Goal: Information Seeking & Learning: Learn about a topic

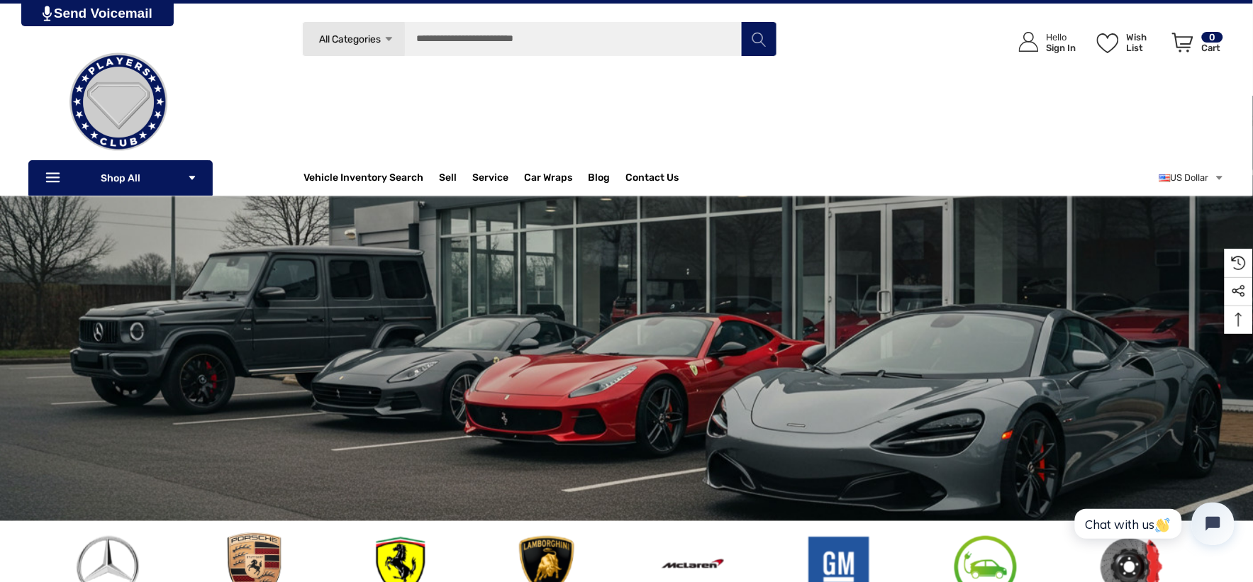
scroll to position [79, 0]
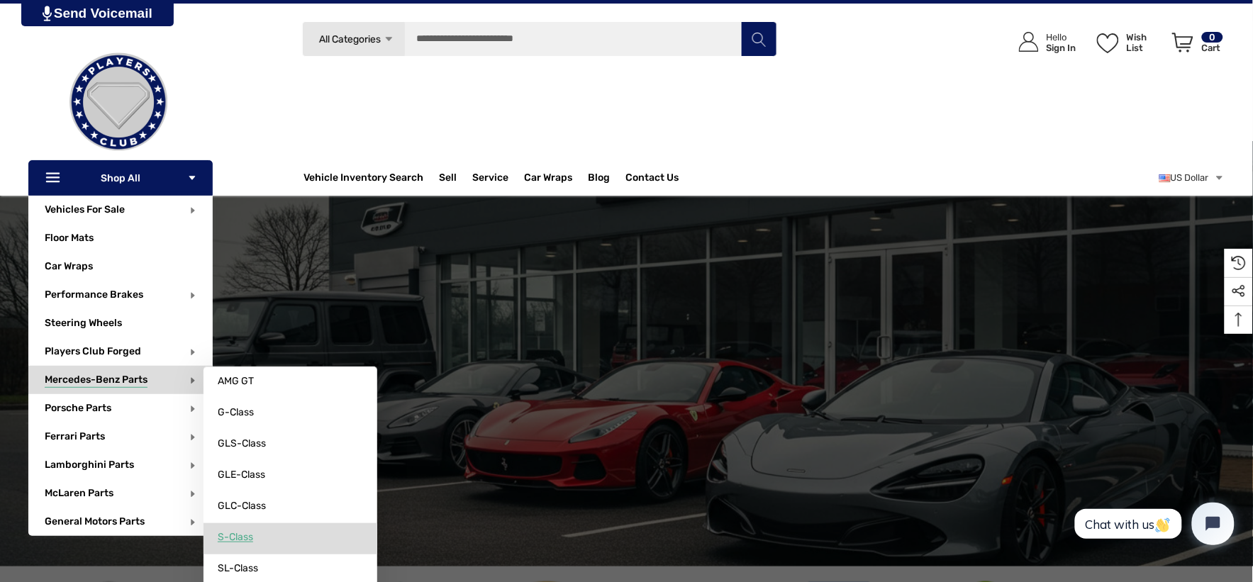
click at [237, 537] on span "S-Class" at bounding box center [235, 537] width 35 height 13
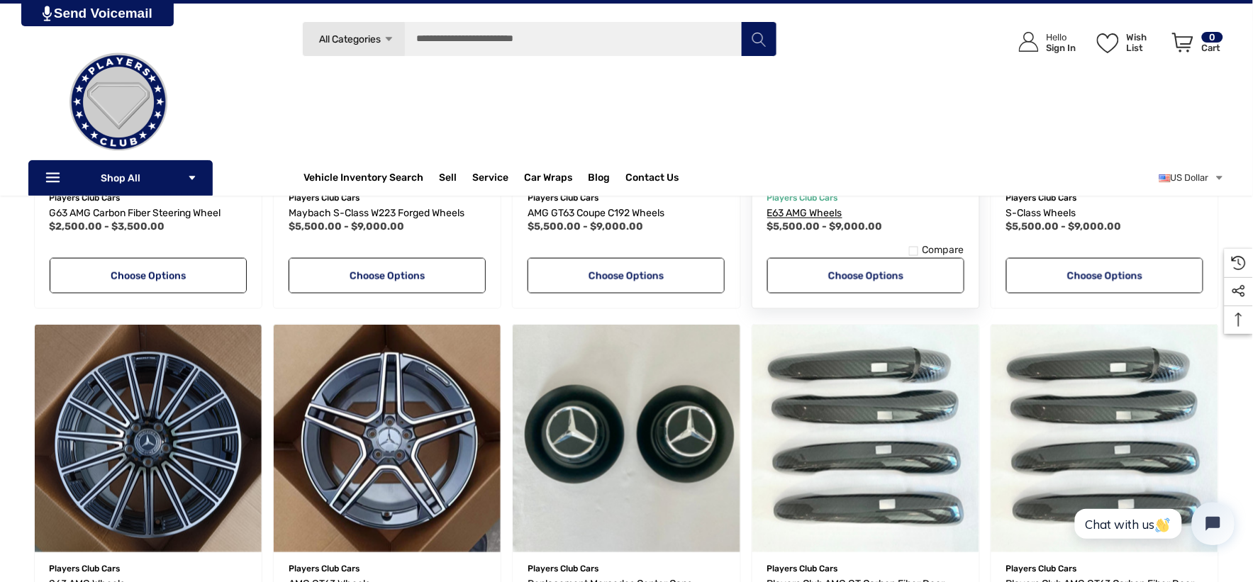
scroll to position [394, 0]
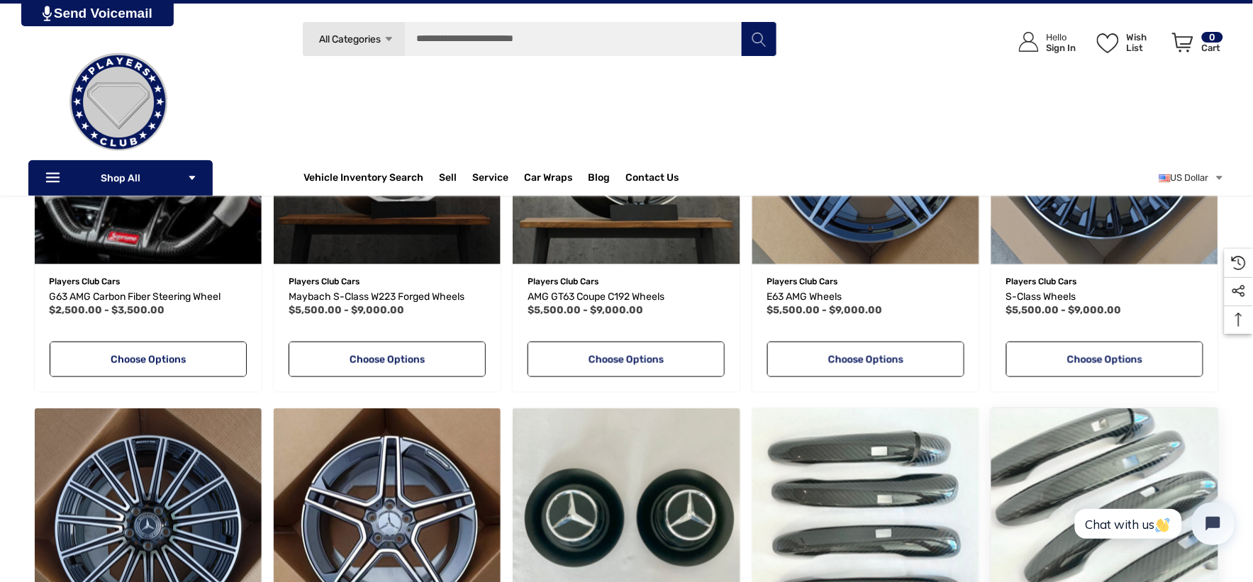
click at [1083, 427] on img "Players Club AMG GT63 Carbon Fiber Door Handles,$1,000.00\a" at bounding box center [1105, 522] width 250 height 250
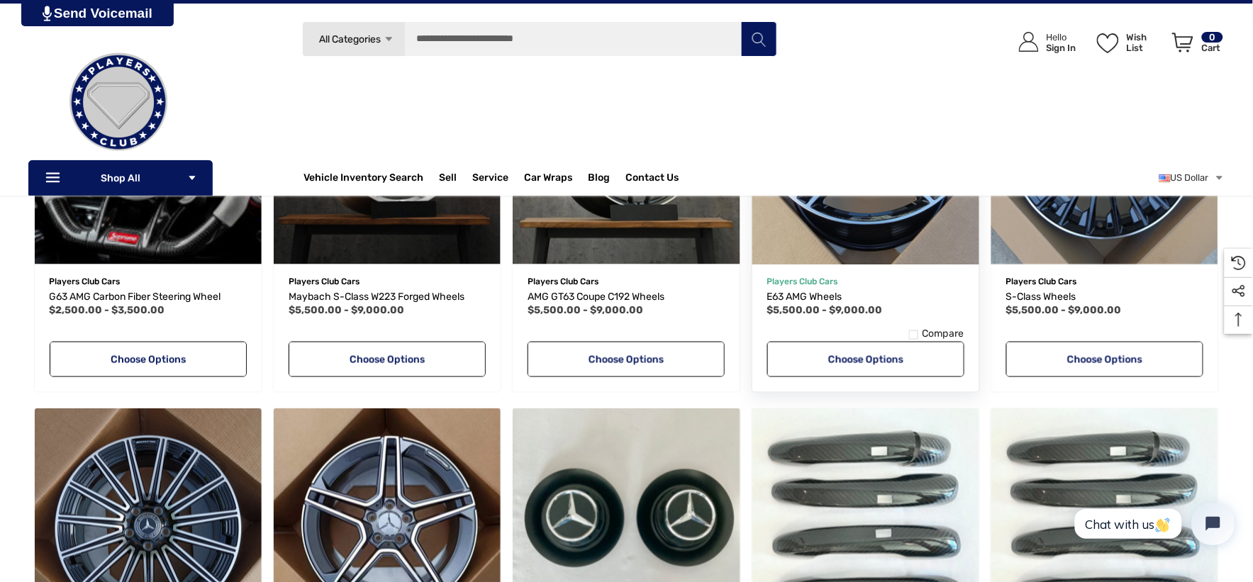
scroll to position [389, 0]
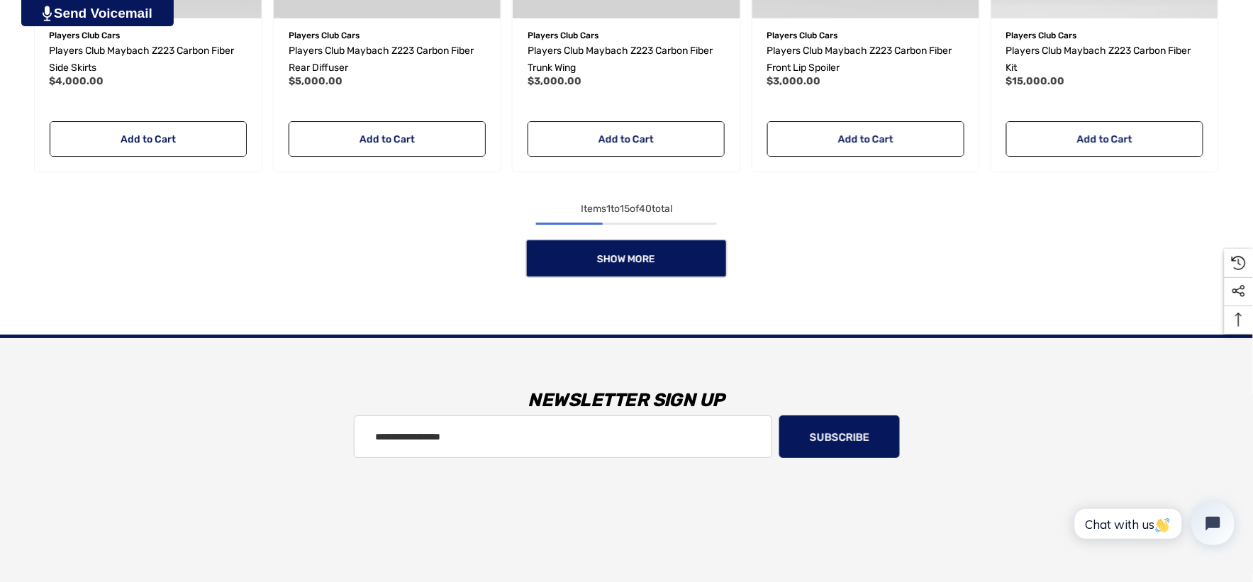
scroll to position [1521, 0]
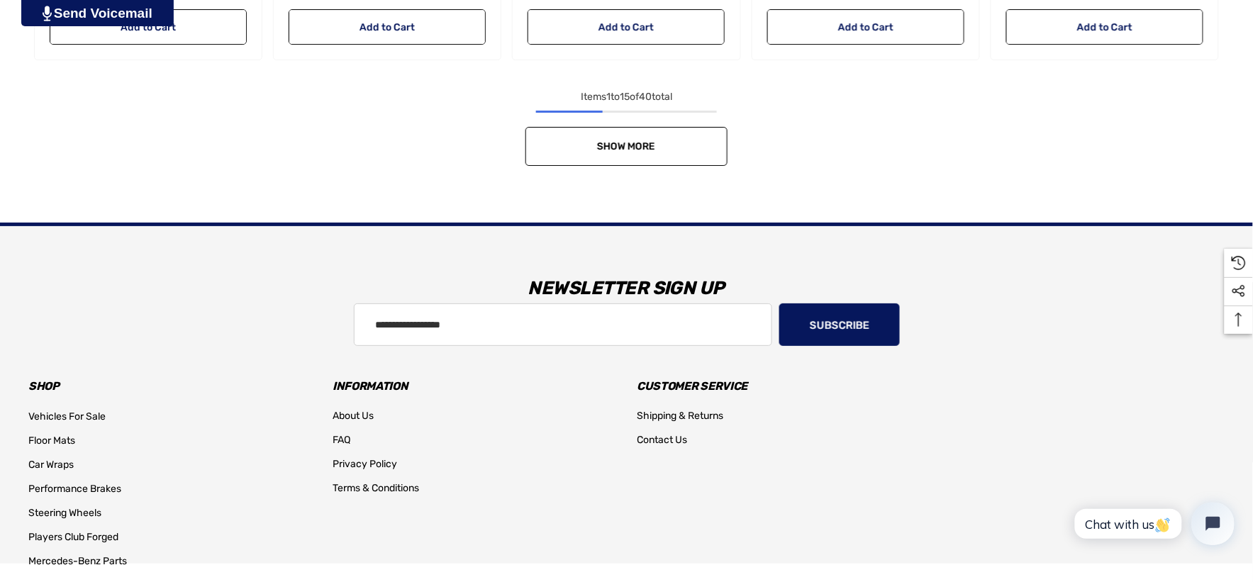
click at [605, 156] on link "Show More" at bounding box center [627, 146] width 202 height 39
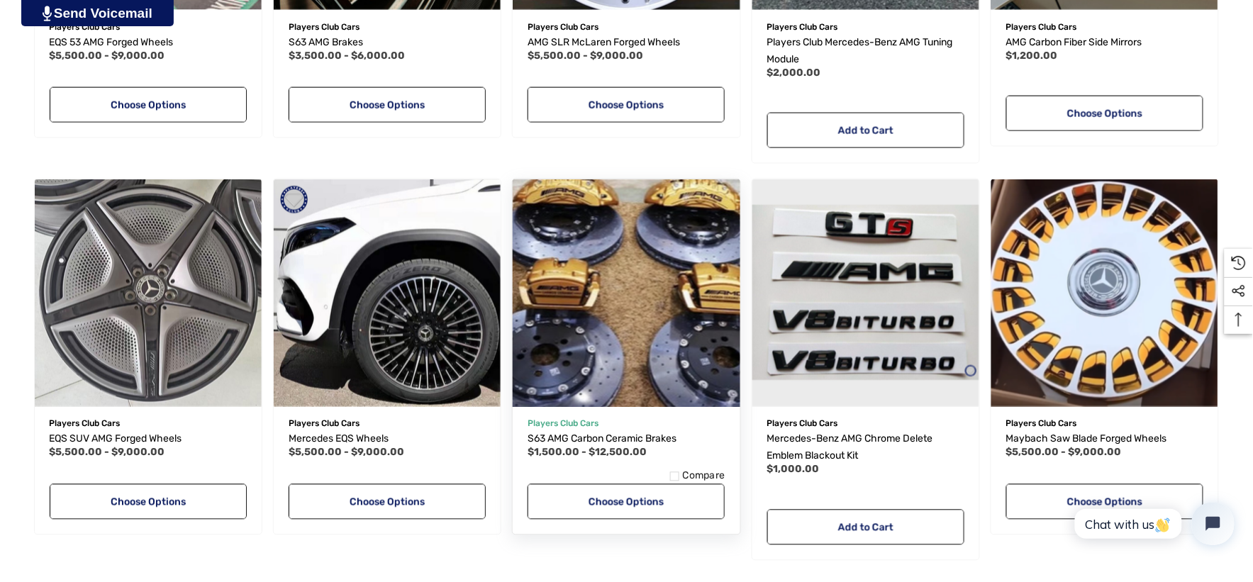
scroll to position [2230, 0]
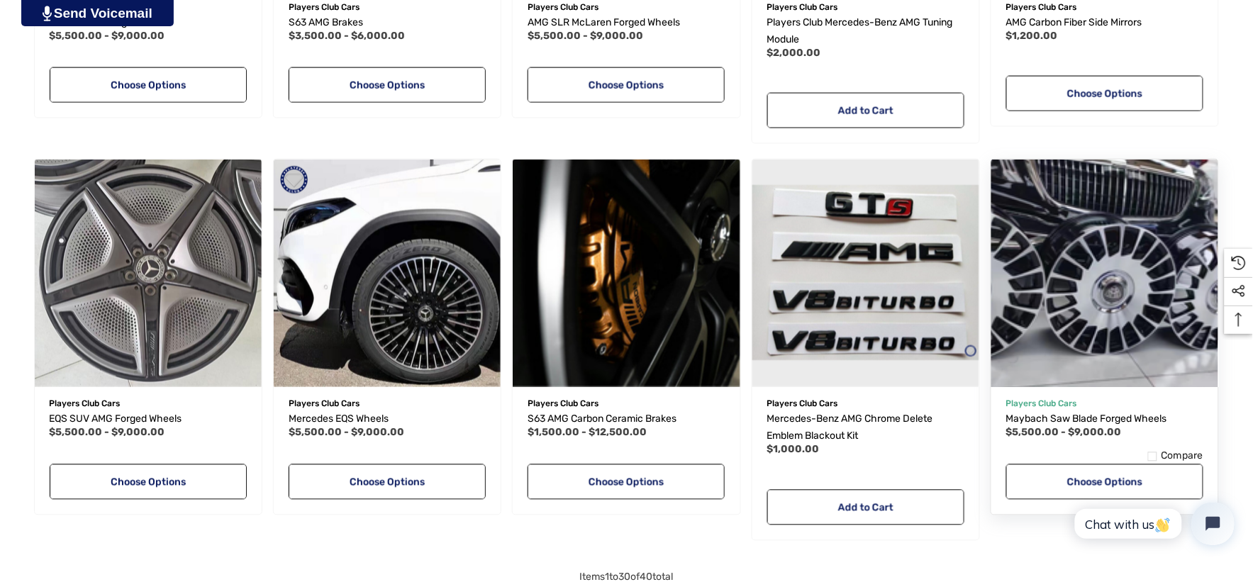
click at [1123, 261] on img "Maybach Saw Blade Forged Wheels,Price range from $5,500.00 to $9,000.00\a" at bounding box center [1105, 273] width 250 height 250
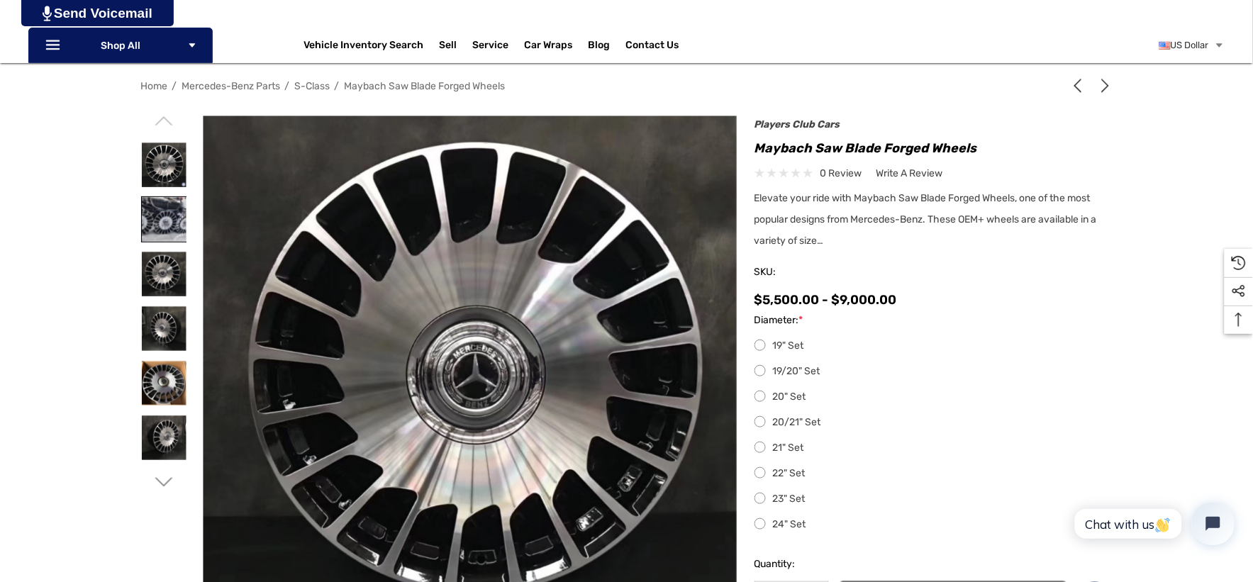
click at [152, 209] on img at bounding box center [164, 219] width 45 height 45
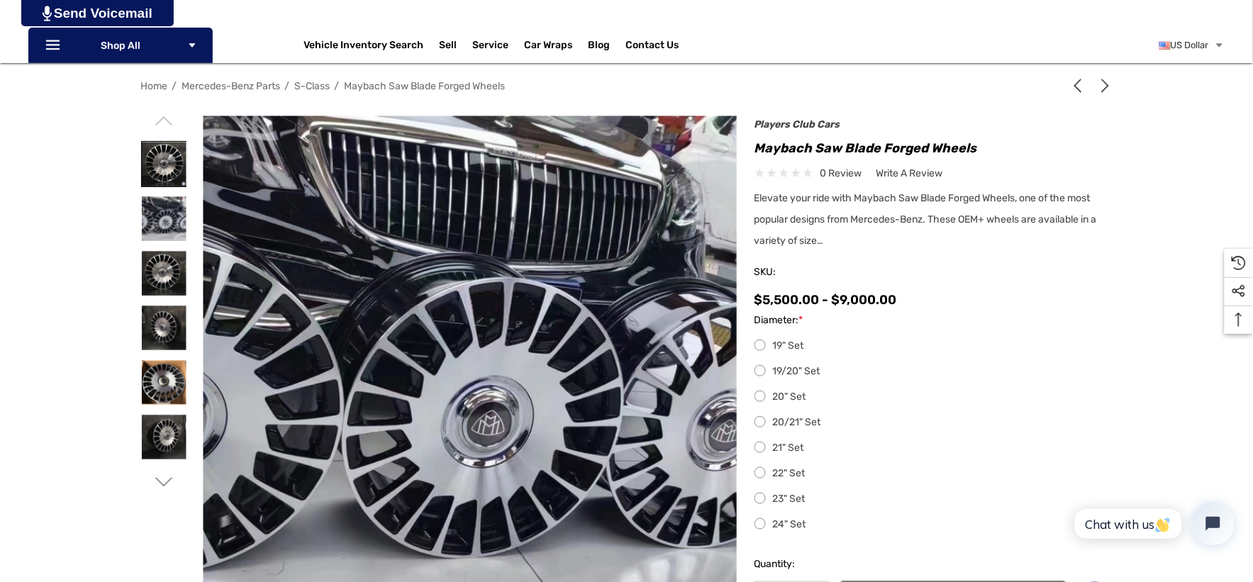
click at [160, 165] on img at bounding box center [164, 164] width 45 height 45
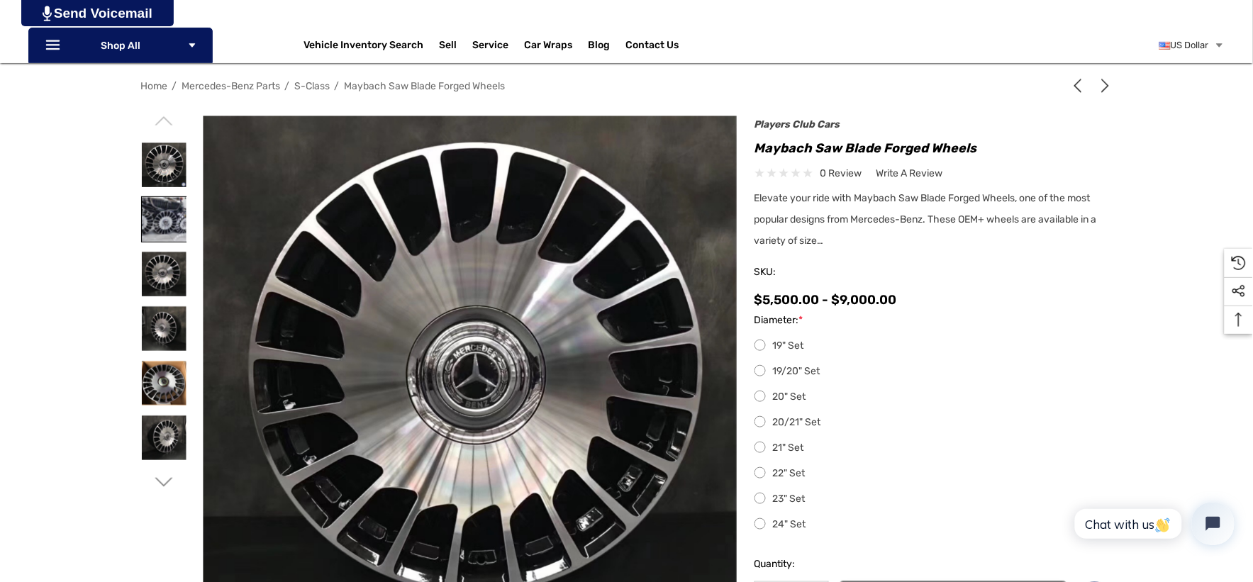
drag, startPoint x: 174, startPoint y: 218, endPoint x: 180, endPoint y: 214, distance: 7.7
click at [175, 218] on img at bounding box center [164, 219] width 45 height 45
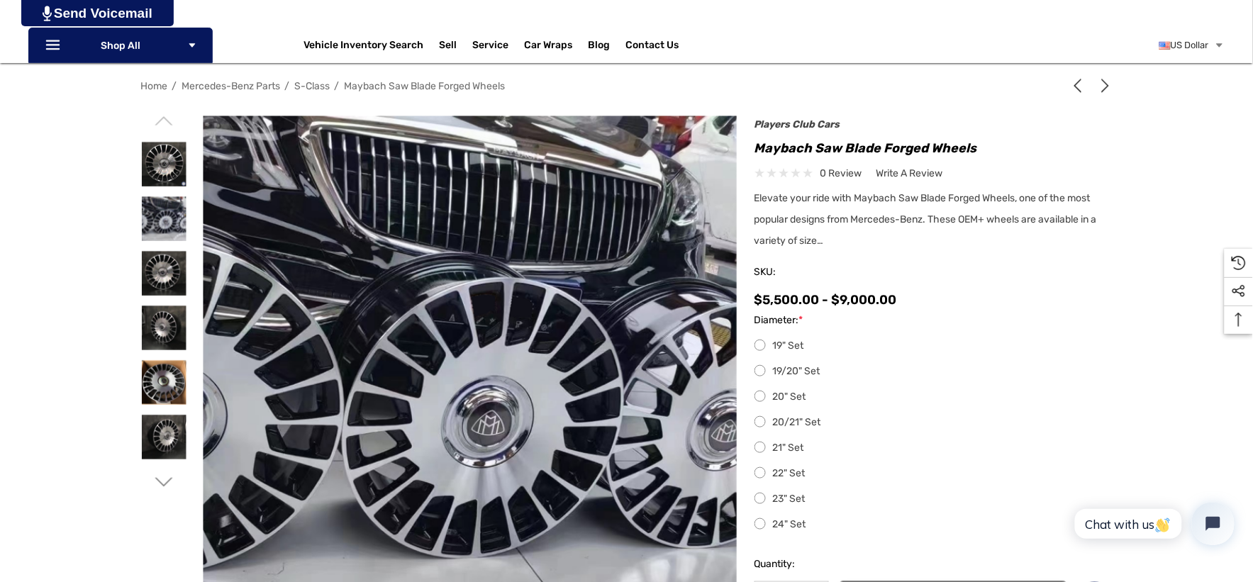
drag, startPoint x: 420, startPoint y: 257, endPoint x: 164, endPoint y: 479, distance: 338.9
click at [164, 479] on icon "Go to slide 2 of 2" at bounding box center [164, 483] width 18 height 18
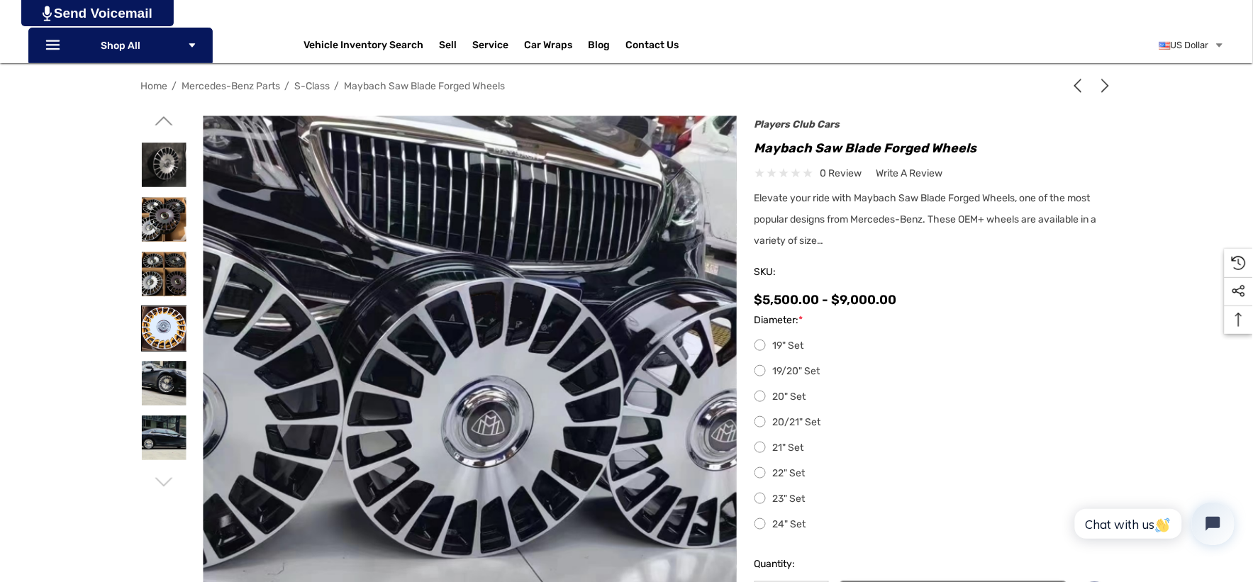
click at [160, 335] on img at bounding box center [164, 328] width 45 height 45
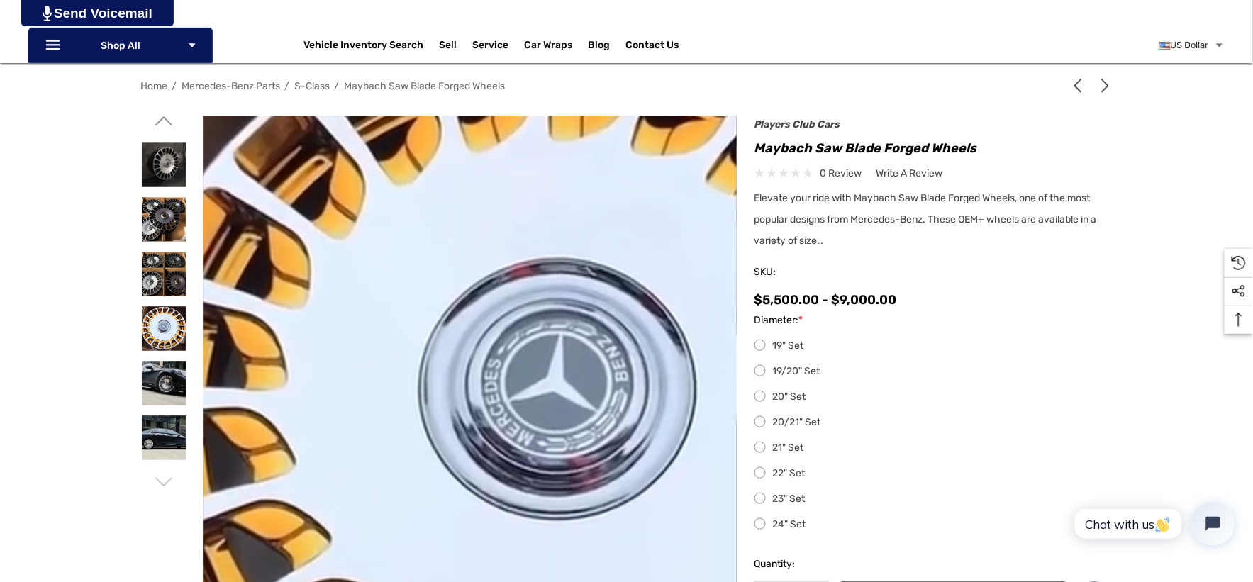
click at [440, 393] on img at bounding box center [560, 429] width 908 height 870
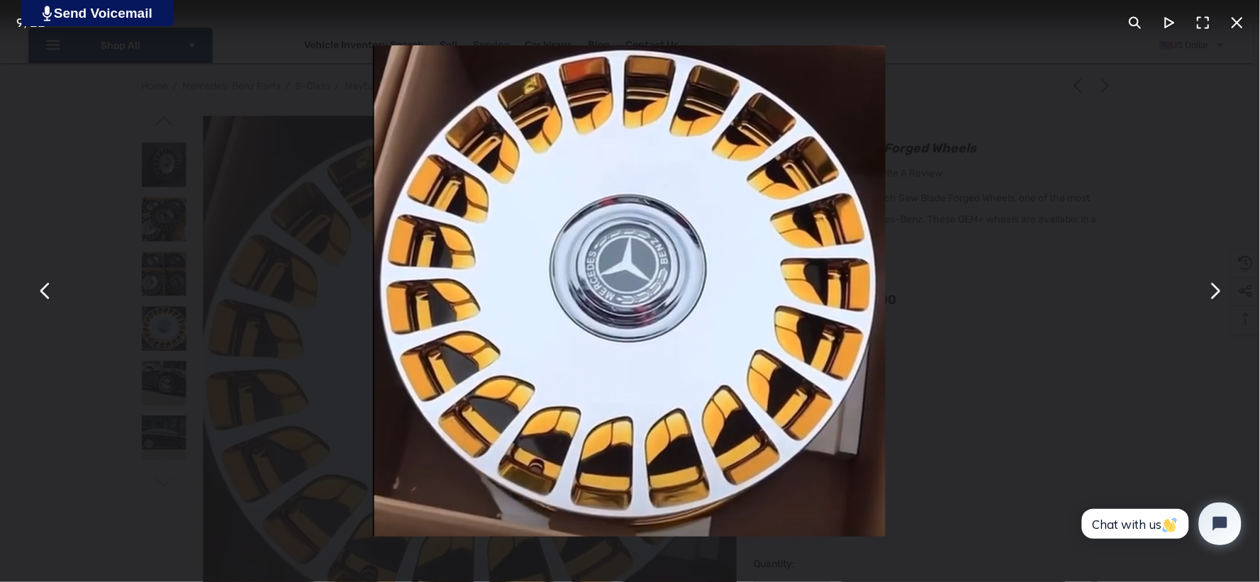
click at [51, 153] on div "You can close this modal content with the ESC key" at bounding box center [629, 291] width 1260 height 582
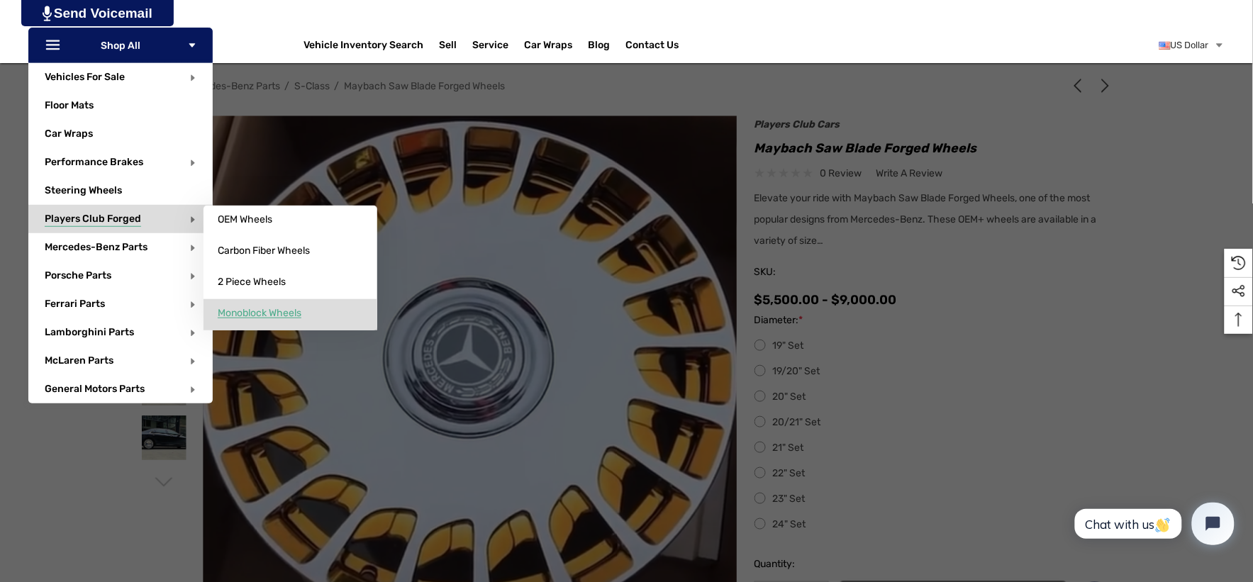
click at [289, 313] on span "Monoblock Wheels" at bounding box center [260, 313] width 84 height 13
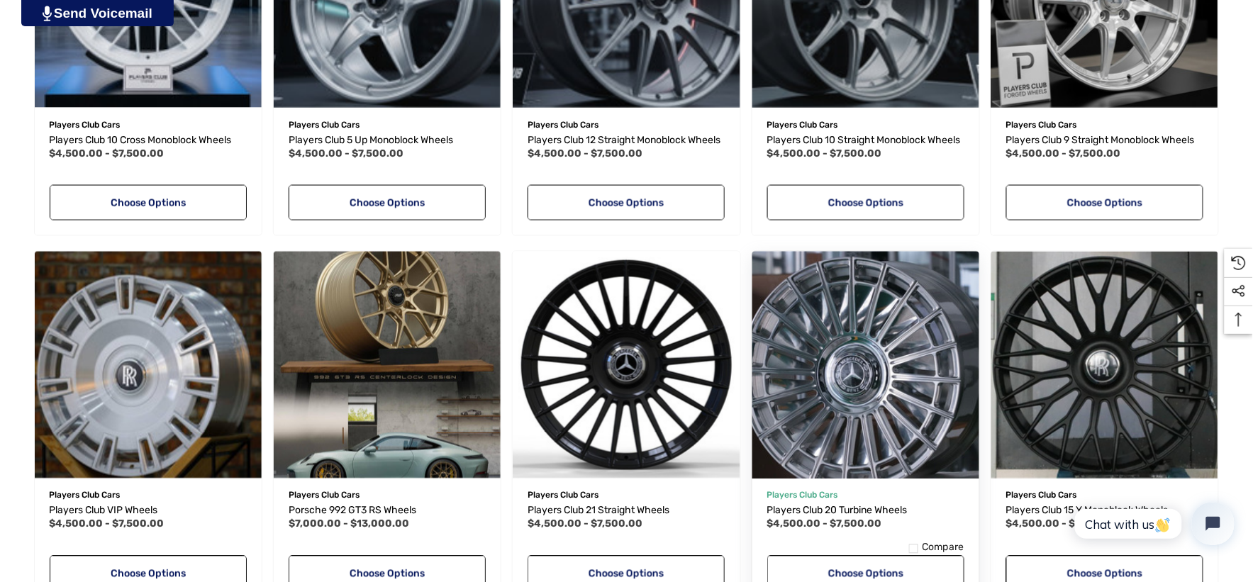
click at [934, 452] on img "Players Club 20 Turbine Wheels,Price range from $4,500.00 to $7,500.00\a" at bounding box center [866, 365] width 250 height 250
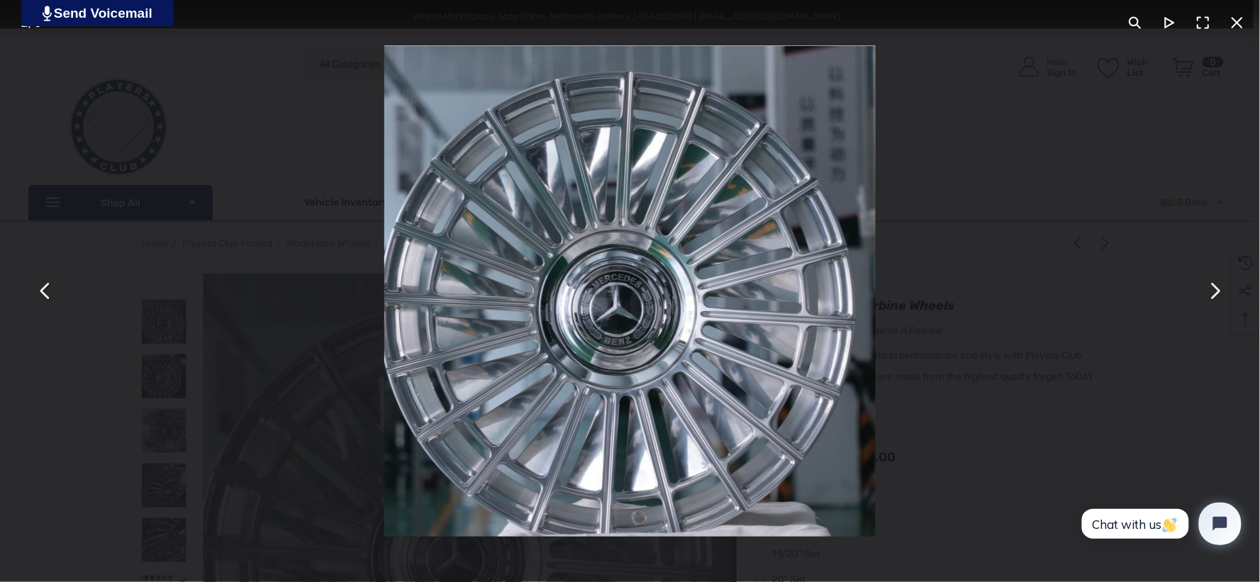
click at [232, 101] on div "You can close this modal content with the ESC key" at bounding box center [630, 291] width 1260 height 582
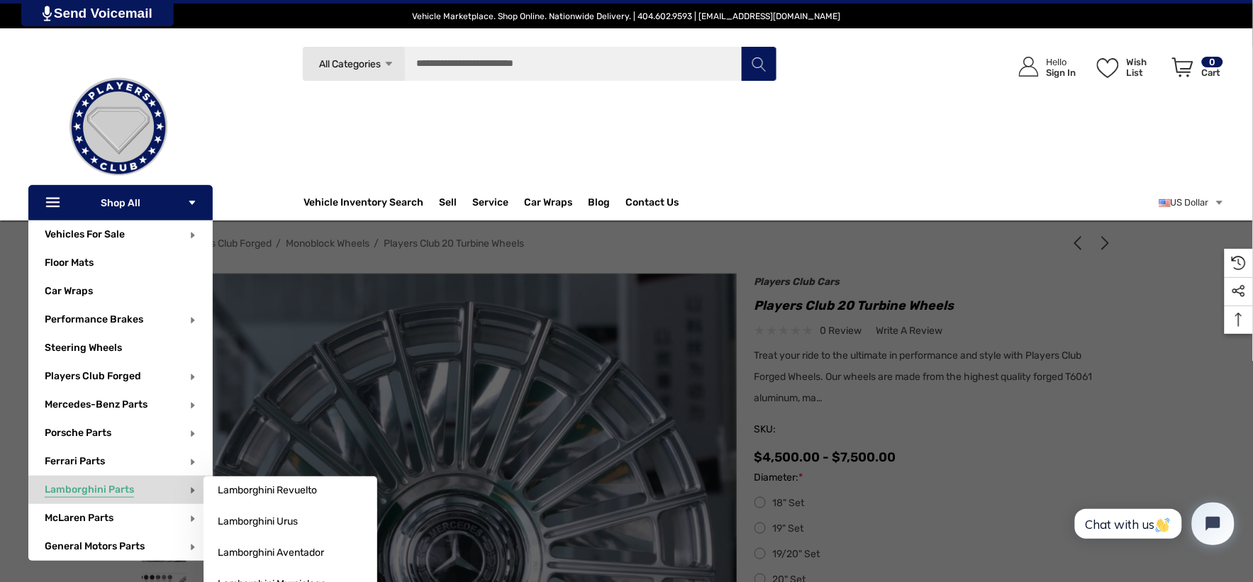
click at [129, 489] on span "Lamborghini Parts" at bounding box center [89, 492] width 89 height 16
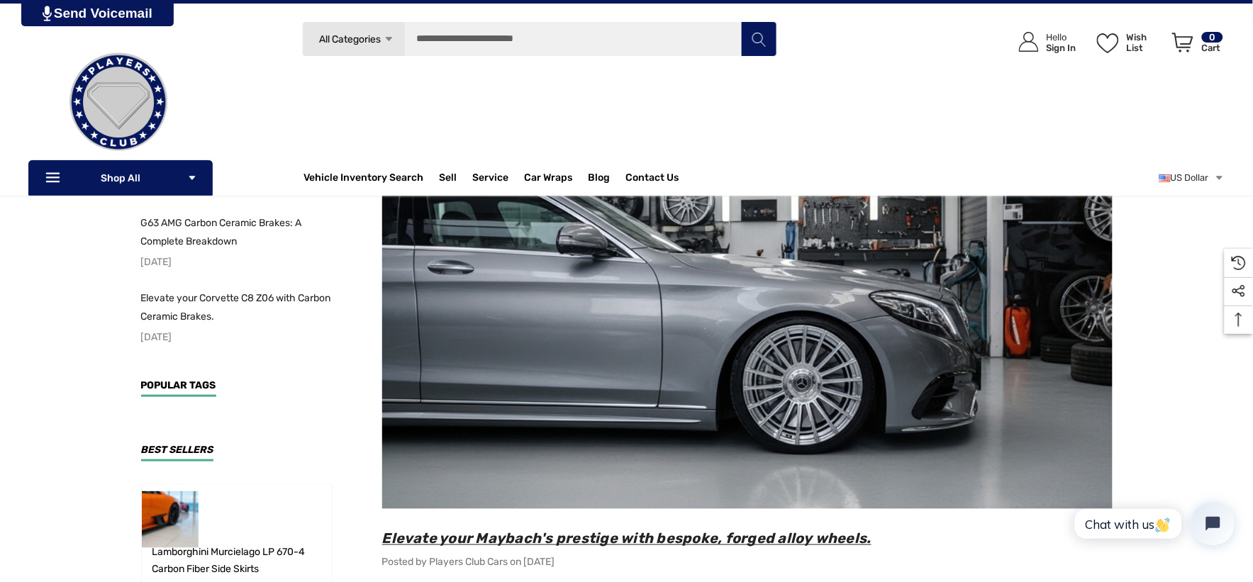
scroll to position [157, 0]
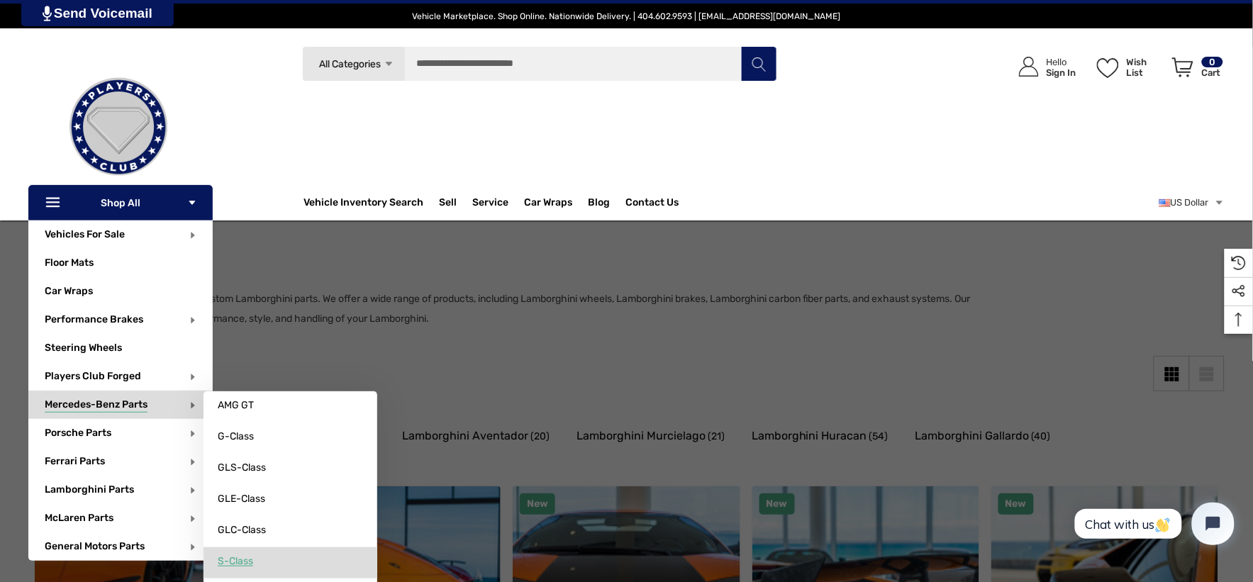
click at [230, 557] on span "S-Class" at bounding box center [235, 561] width 35 height 13
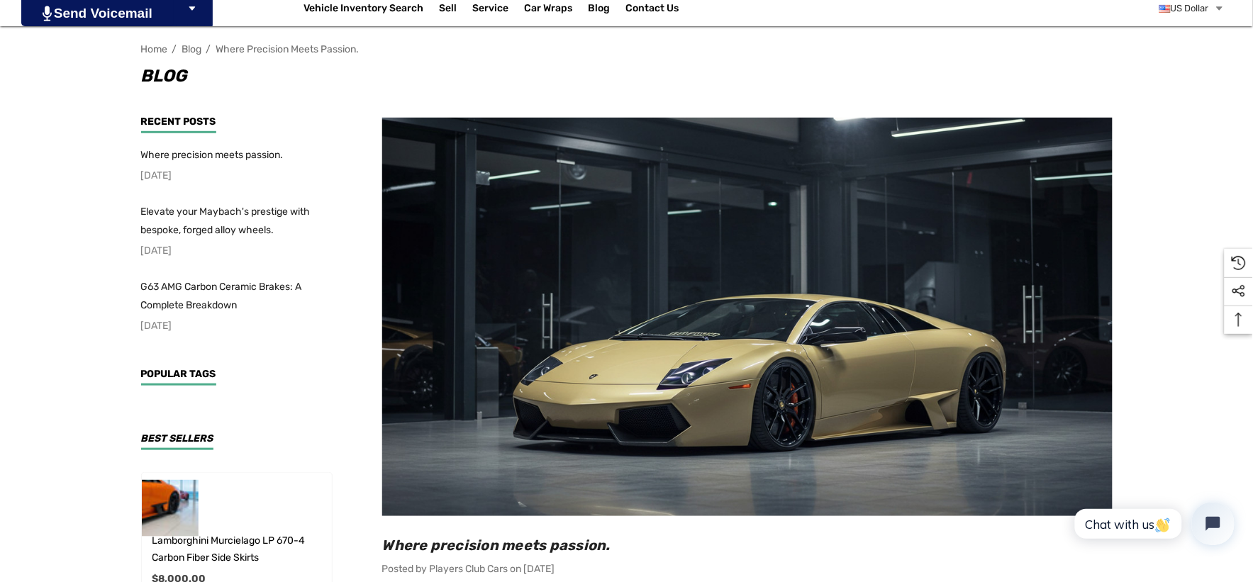
scroll to position [394, 0]
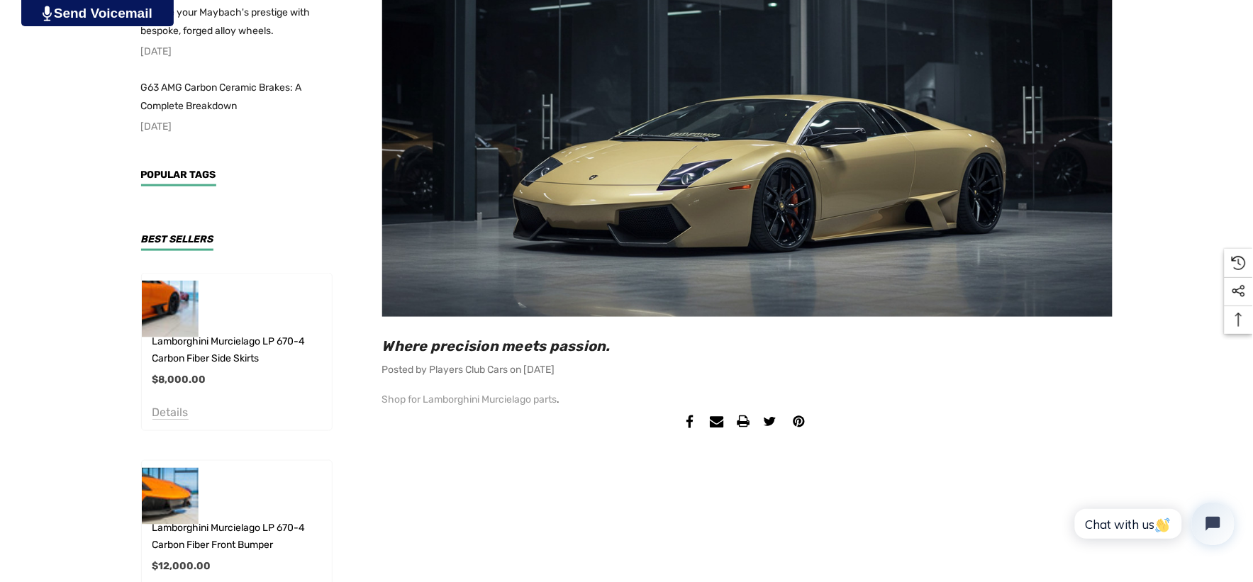
click at [636, 345] on h2 "Where precision meets passion." at bounding box center [747, 346] width 730 height 18
click at [381, 343] on main "Sidebar Sidebar Sidebar Where precision meets passion. Posted by Players Club C…" at bounding box center [734, 177] width 755 height 528
copy header "Where precision meets passion."
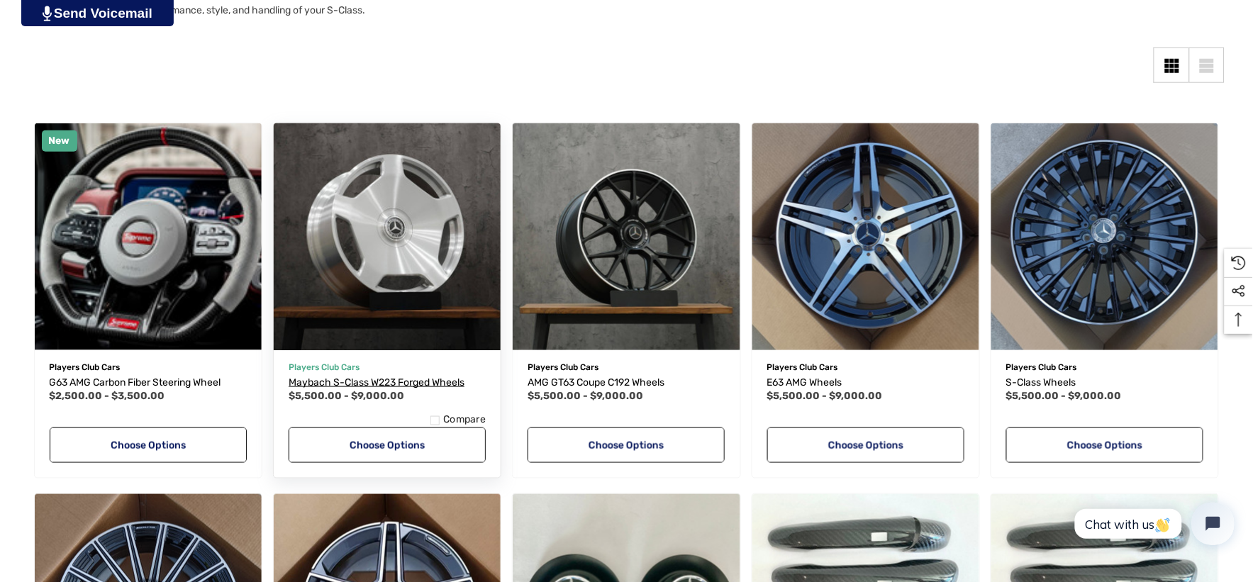
scroll to position [315, 0]
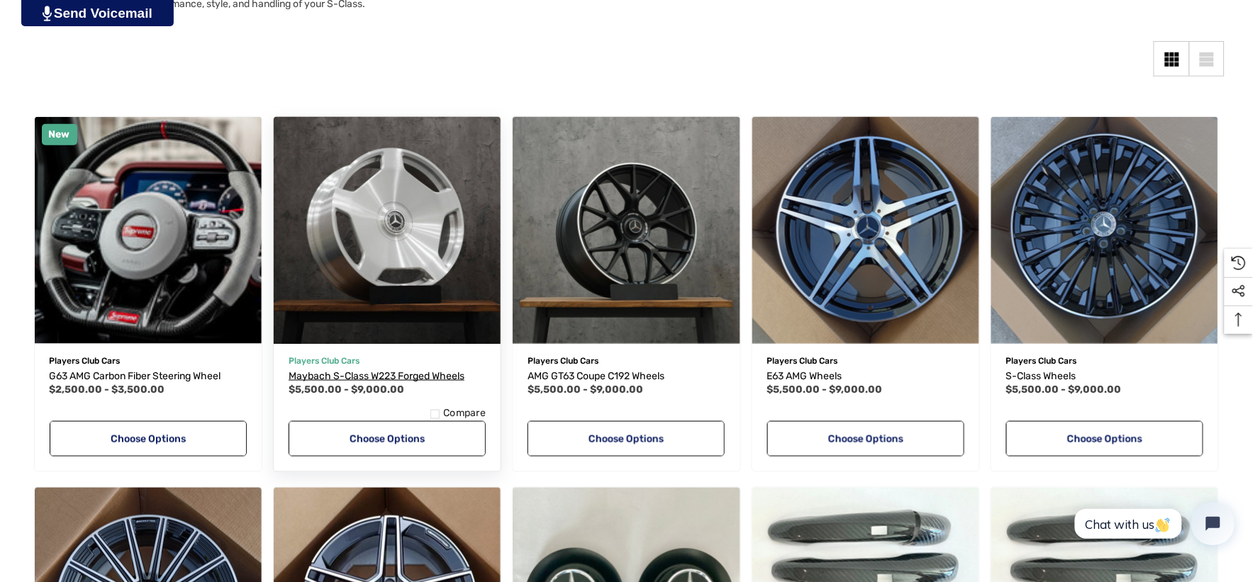
click at [367, 376] on span "Maybach S-Class W223 Forged Wheels" at bounding box center [377, 376] width 176 height 12
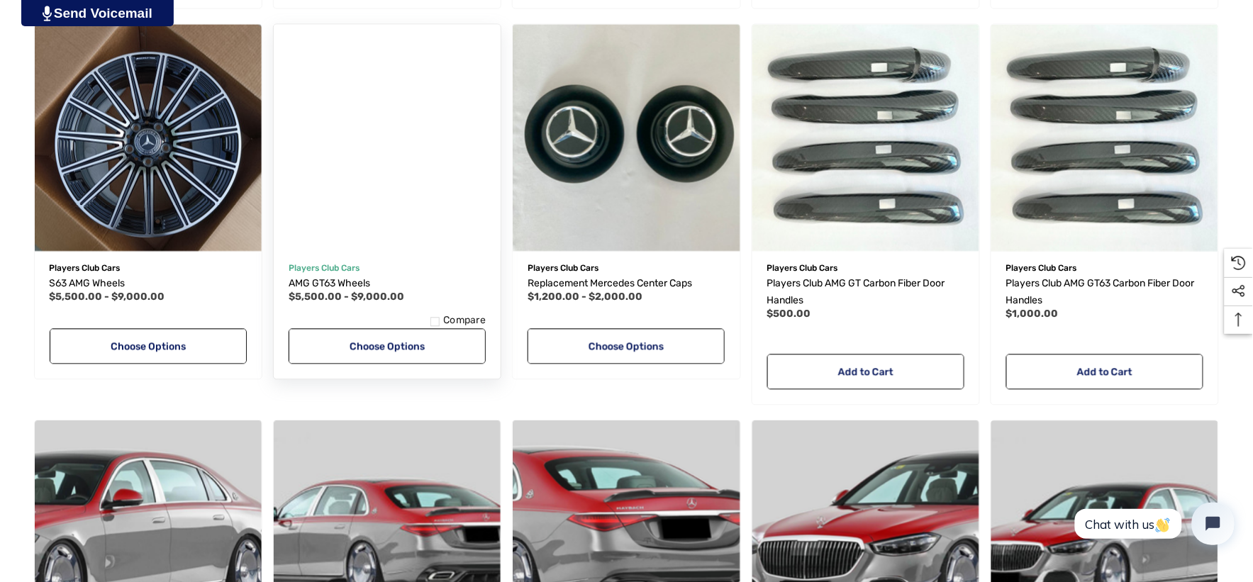
scroll to position [788, 0]
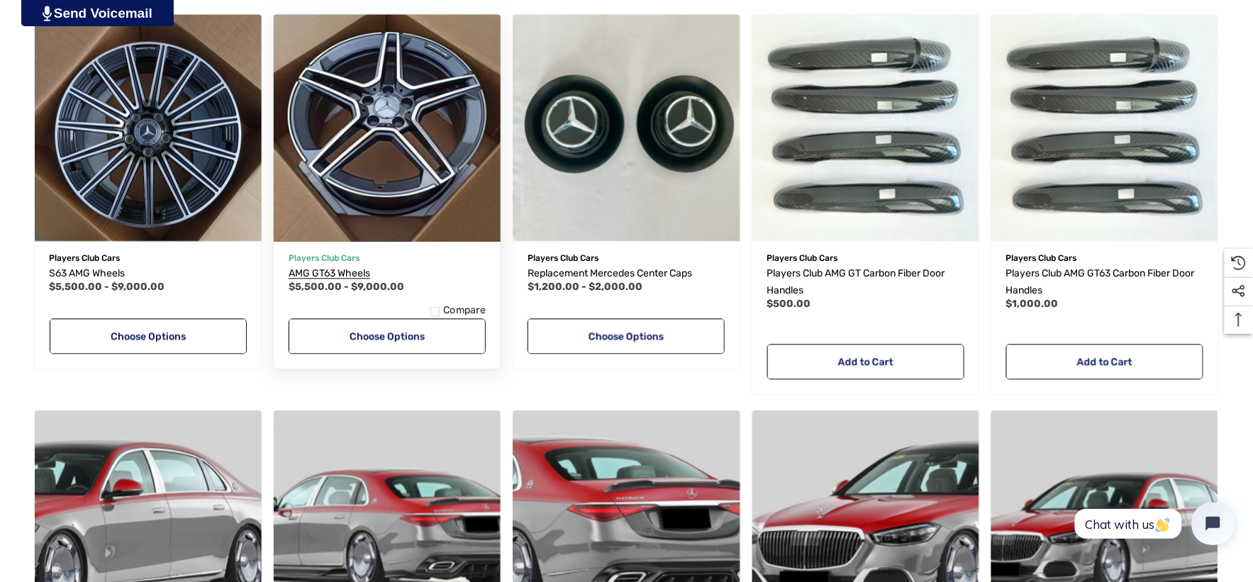
click at [336, 268] on span "AMG GT63 Wheels" at bounding box center [330, 274] width 82 height 12
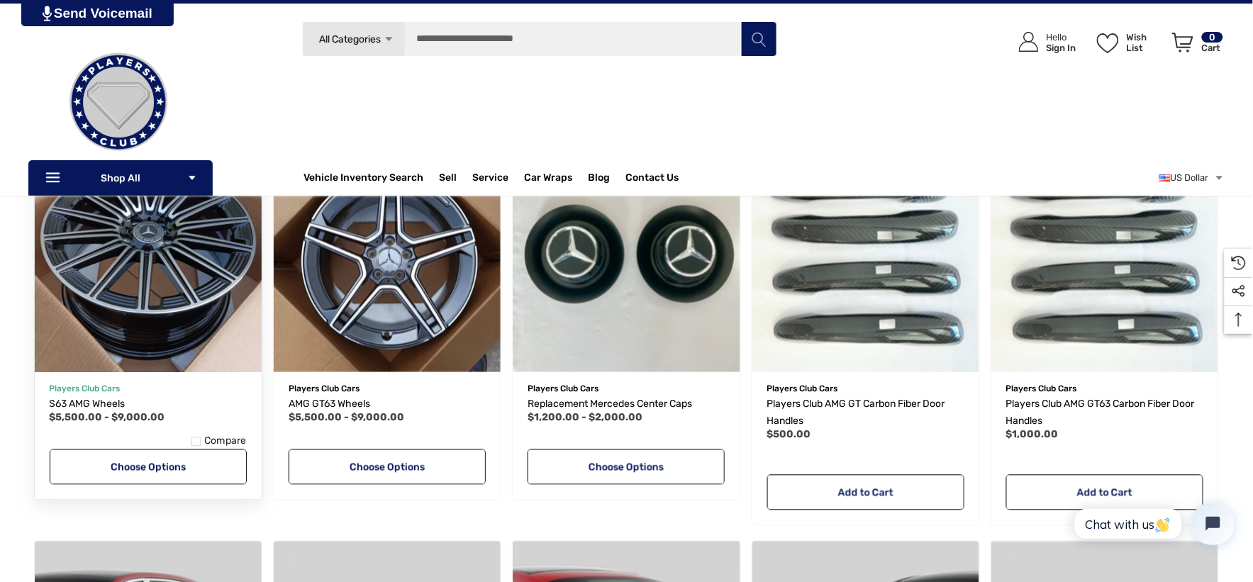
scroll to position [630, 0]
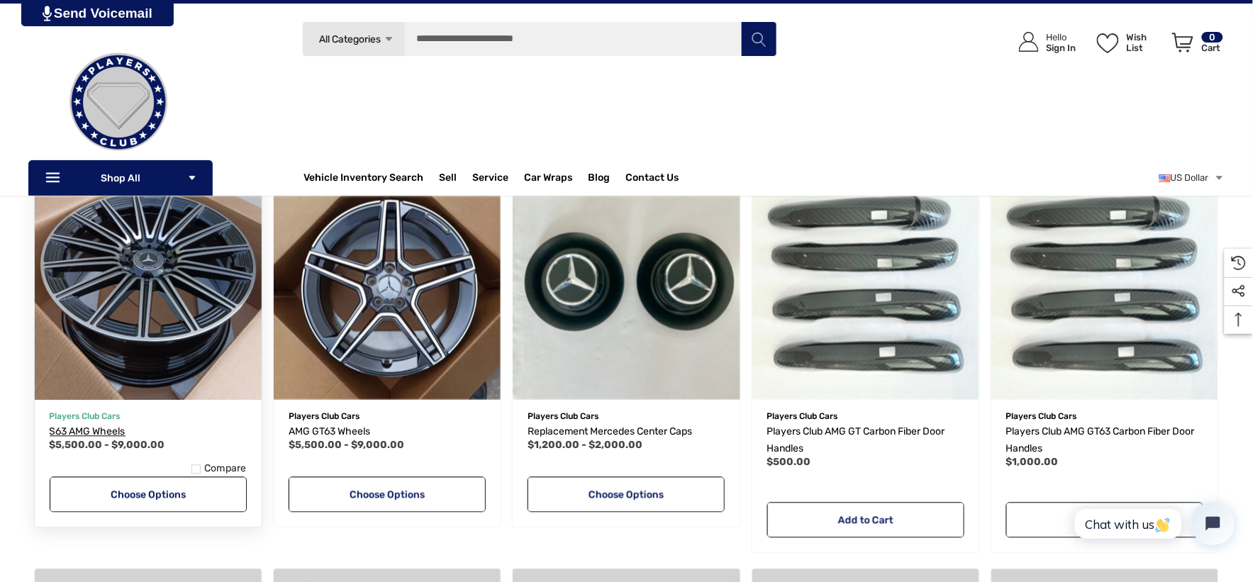
click at [108, 424] on link "S63 AMG Wheels" at bounding box center [148, 432] width 197 height 17
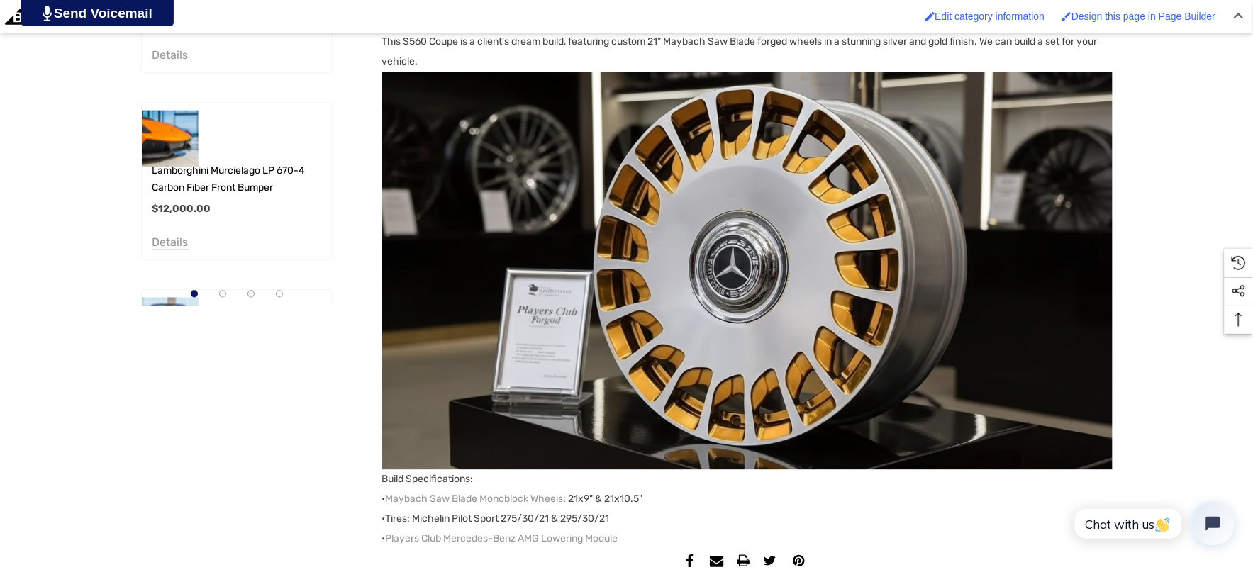
scroll to position [1024, 0]
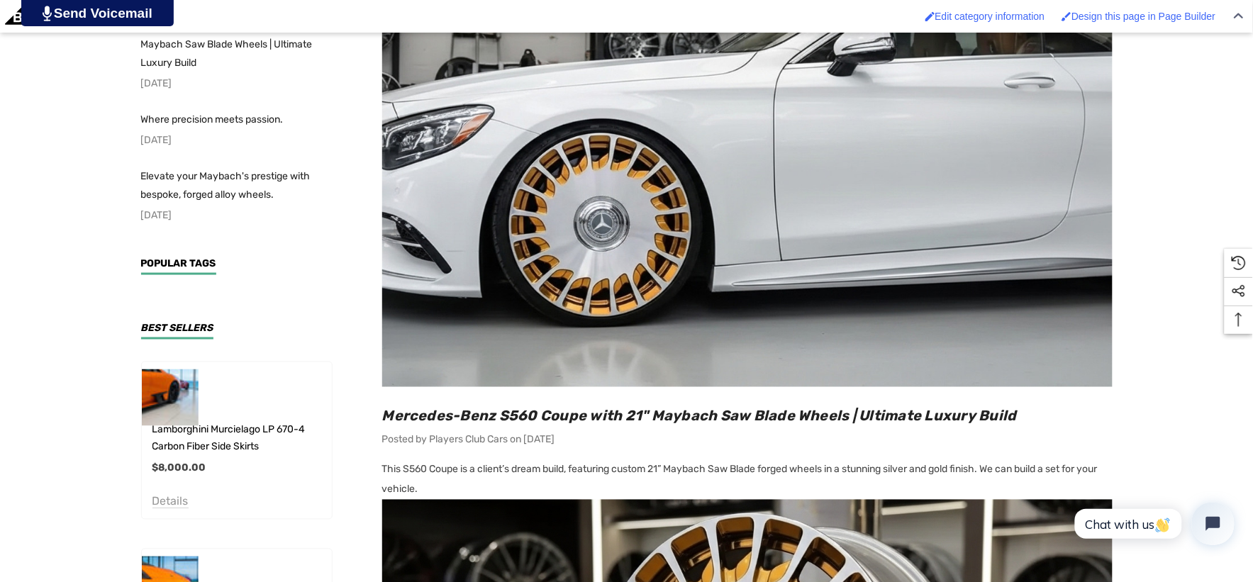
scroll to position [709, 0]
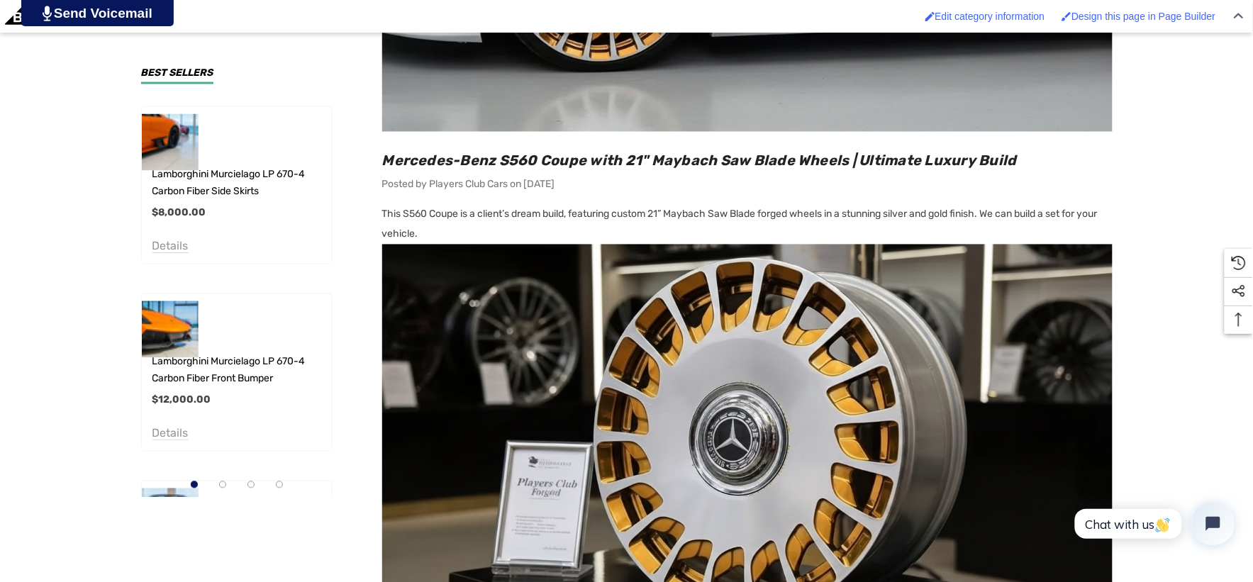
click at [373, 158] on main "Sidebar Sidebar Sidebar Mercedes-Benz S560 Coupe with 21" Maybach Saw Blade Whe…" at bounding box center [734, 241] width 755 height 1026
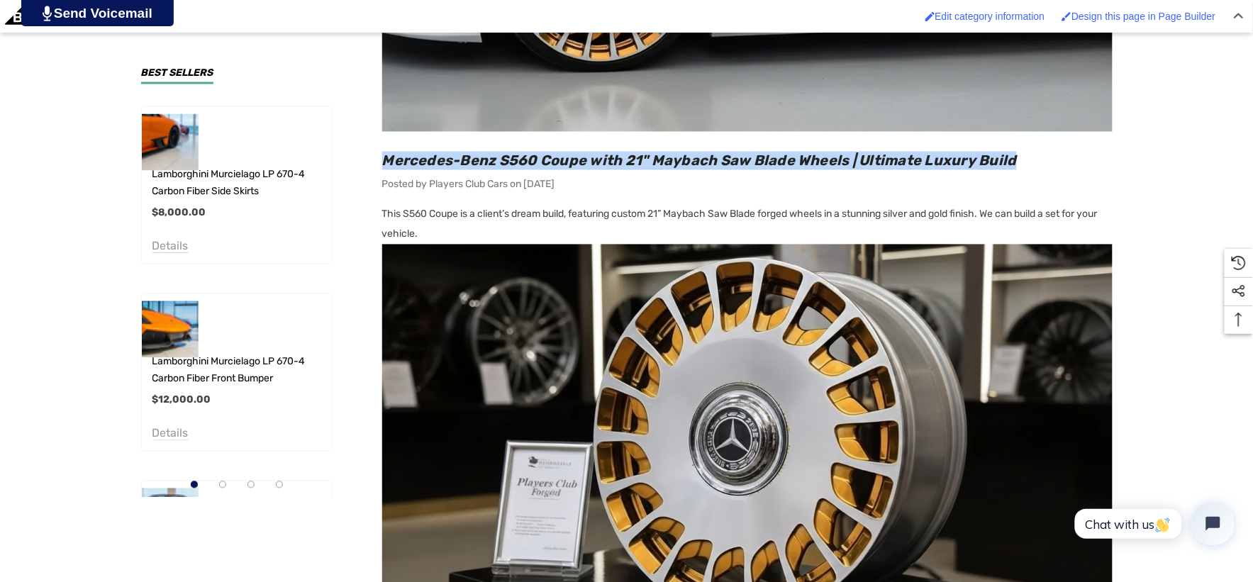
click at [1064, 157] on h2 "Mercedes-Benz S560 Coupe with 21" Maybach Saw Blade Wheels | Ultimate Luxury Bu…" at bounding box center [747, 161] width 730 height 18
copy span "Mercedes-Benz S560 Coupe with 21" Maybach Saw Blade Wheels | Ultimate Luxury Bu…"
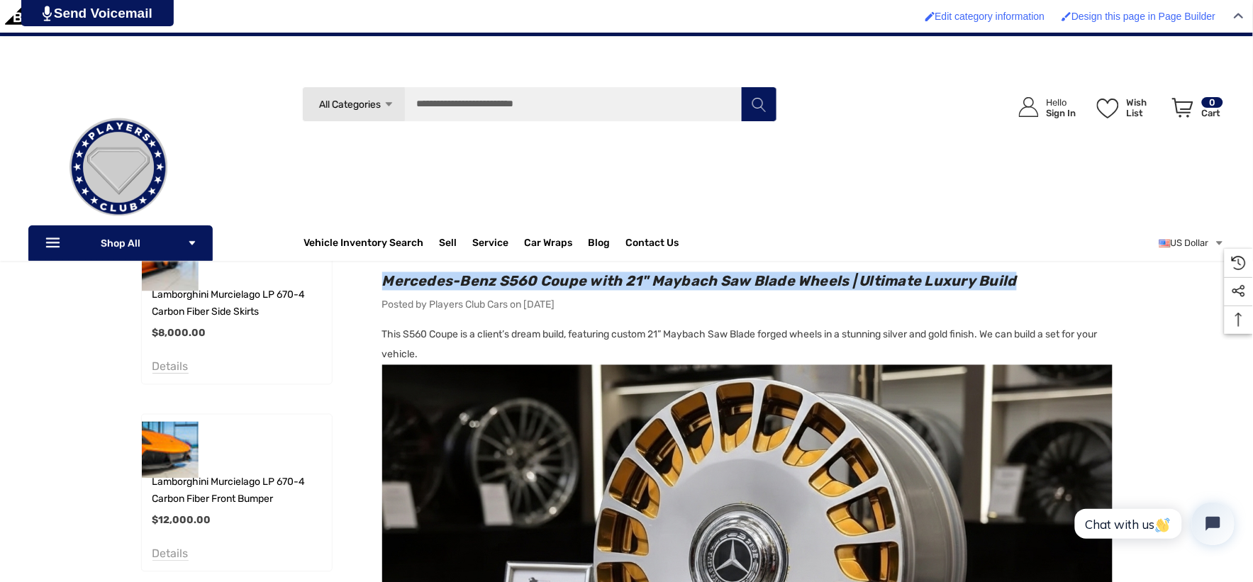
scroll to position [551, 0]
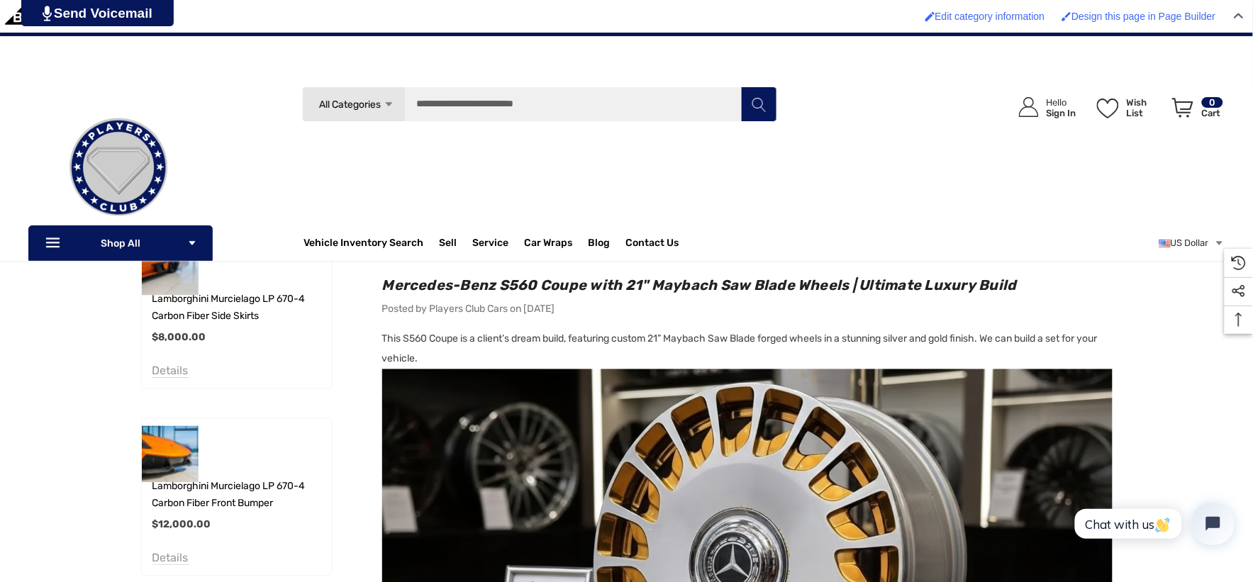
click at [378, 335] on main "Sidebar Sidebar Sidebar Mercedes-Benz S560 Coupe with 21" Maybach Saw Blade Whe…" at bounding box center [734, 366] width 755 height 1026
click at [455, 357] on p "This S560 Coupe is a client’s dream build, featuring custom 21” Maybach Saw Bla…" at bounding box center [747, 589] width 730 height 518
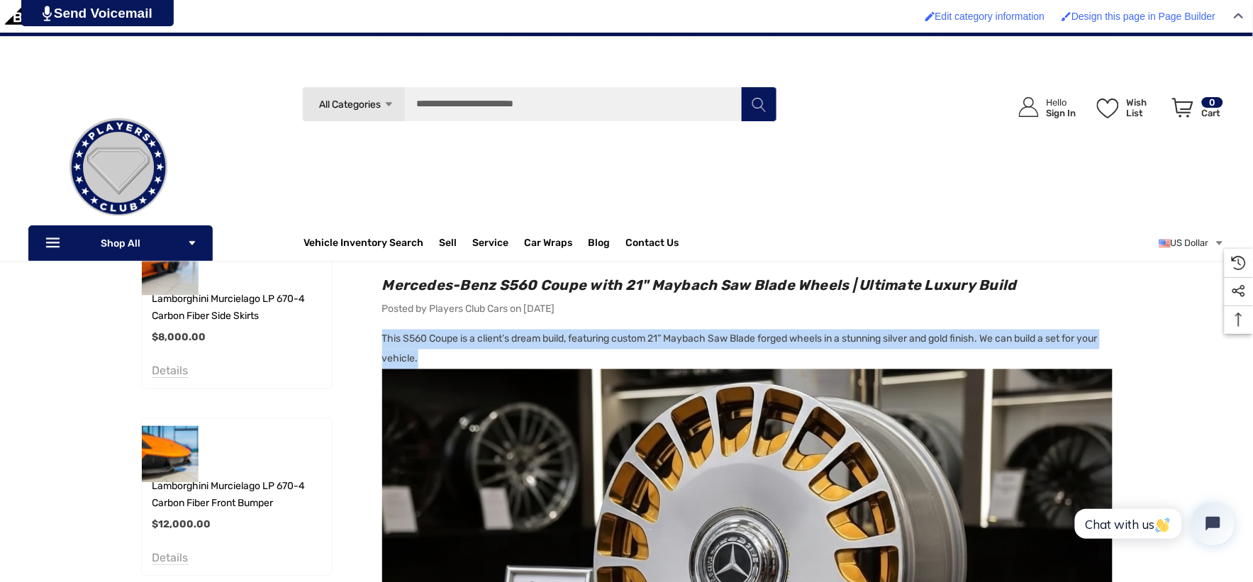
copy p "This S560 Coupe is a client’s dream build, featuring custom 21” Maybach Saw Bla…"
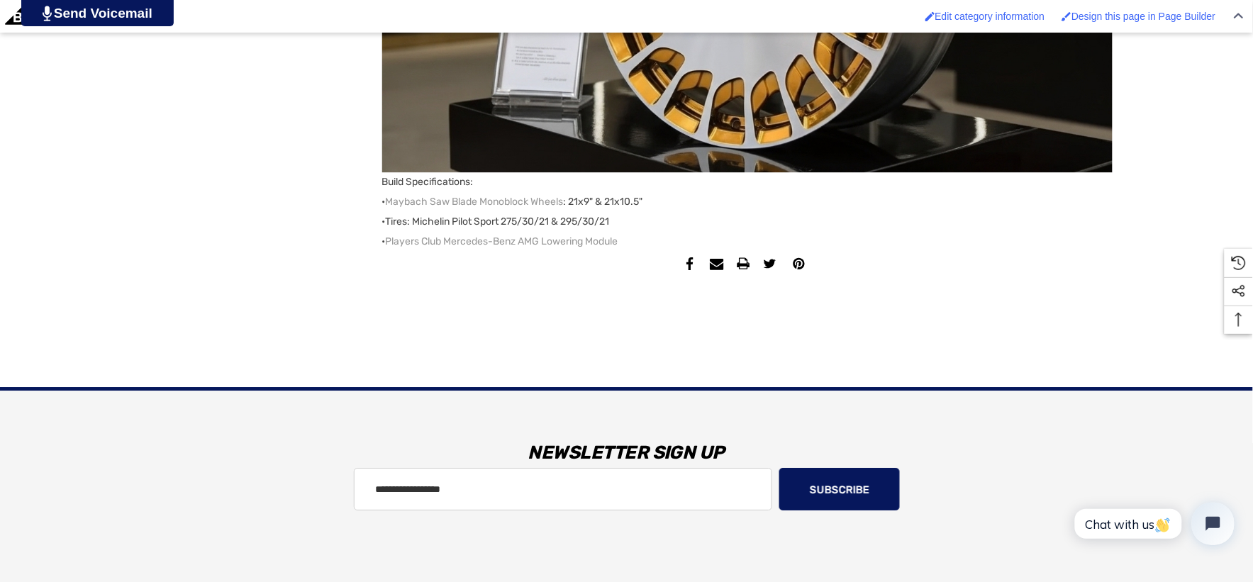
scroll to position [1182, 0]
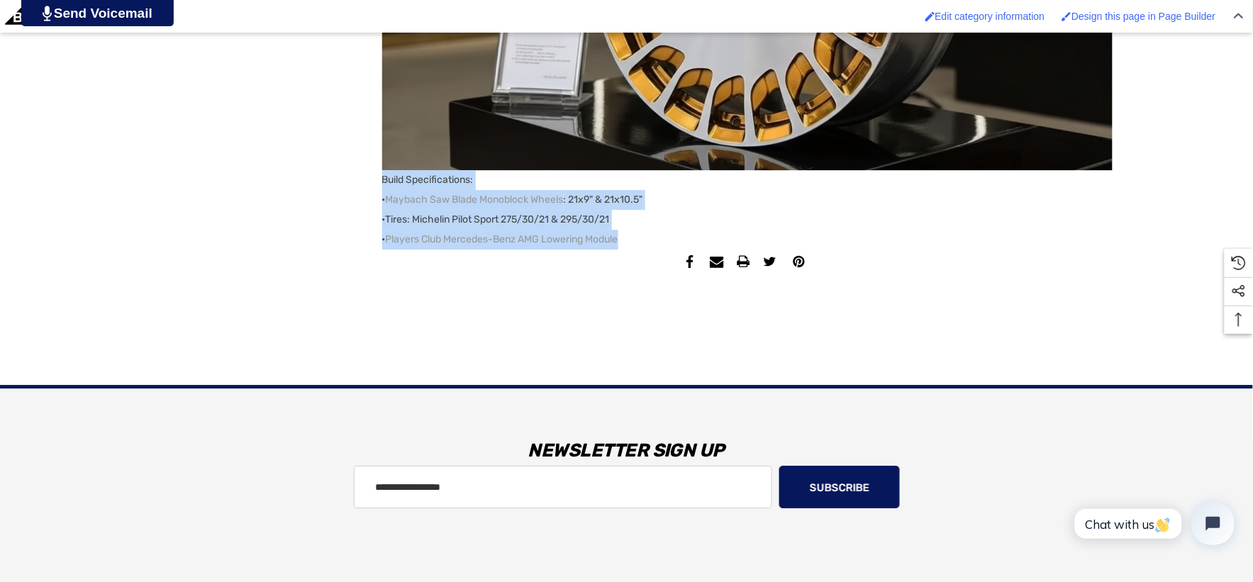
copy p "Build Specifications: • Maybach Saw Blade Monoblock Wheels : 21x9" & 21x10.5" •…"
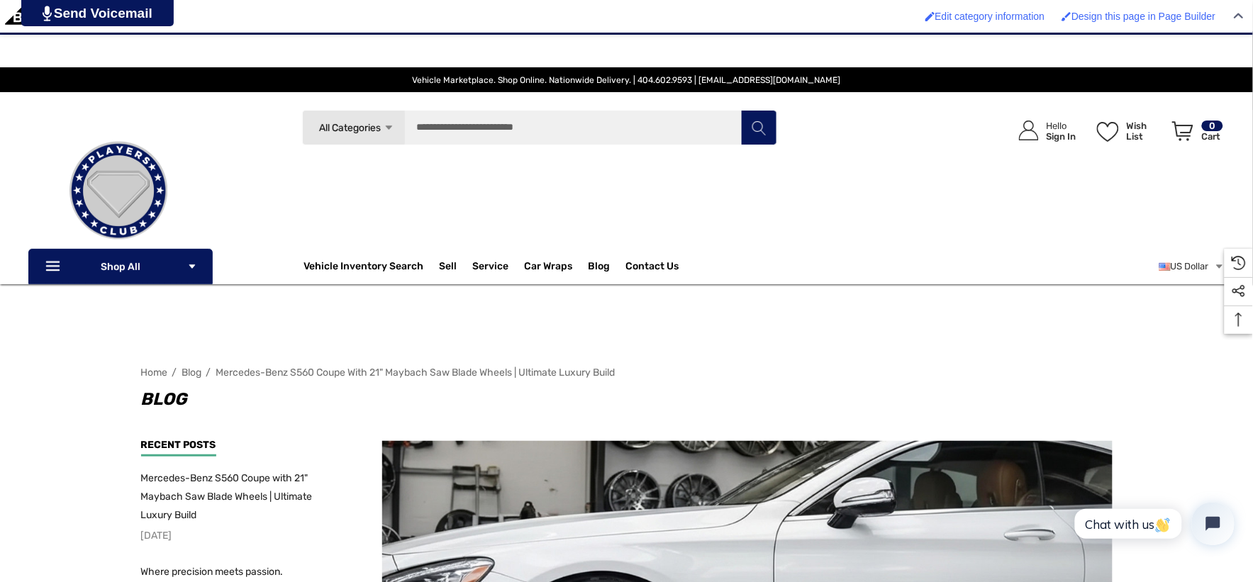
scroll to position [0, 0]
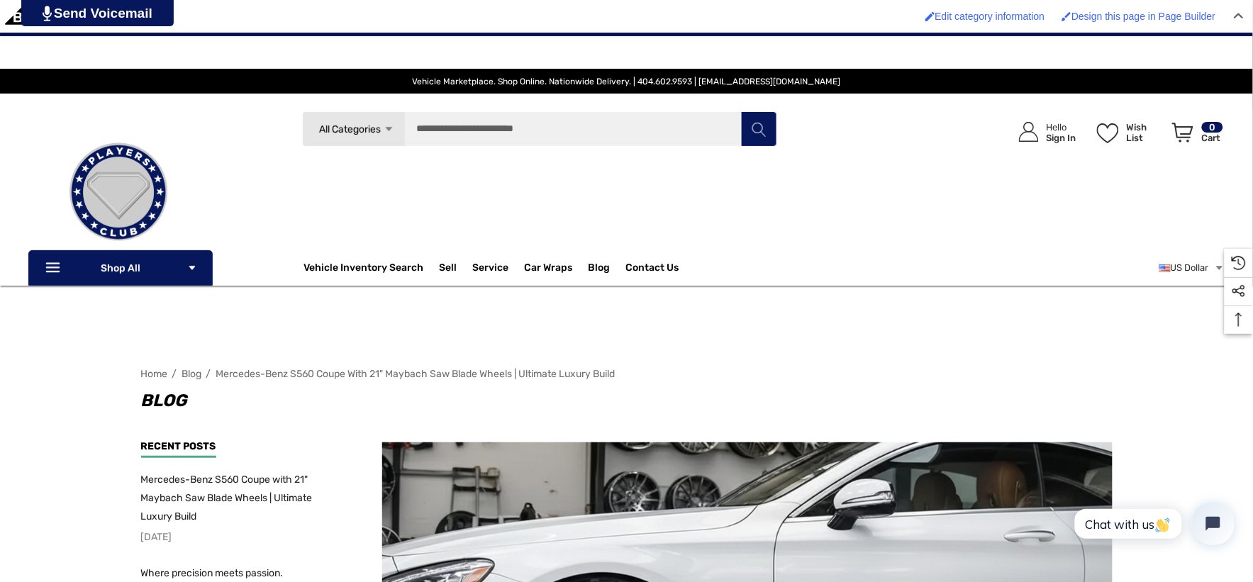
click at [133, 149] on img at bounding box center [119, 192] width 142 height 142
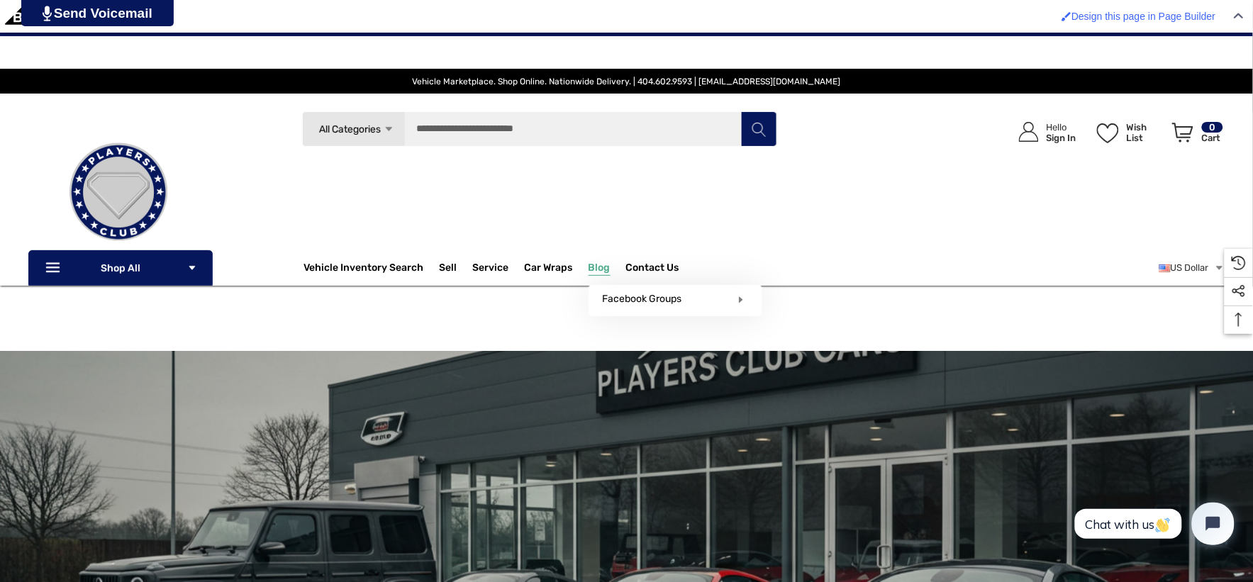
click at [591, 273] on span "Blog" at bounding box center [600, 270] width 22 height 16
